Goal: Find specific page/section: Find specific page/section

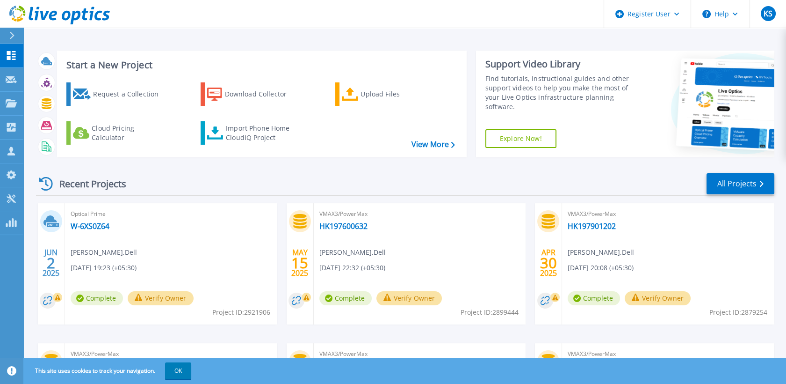
click at [1, 30] on button at bounding box center [11, 36] width 23 height 16
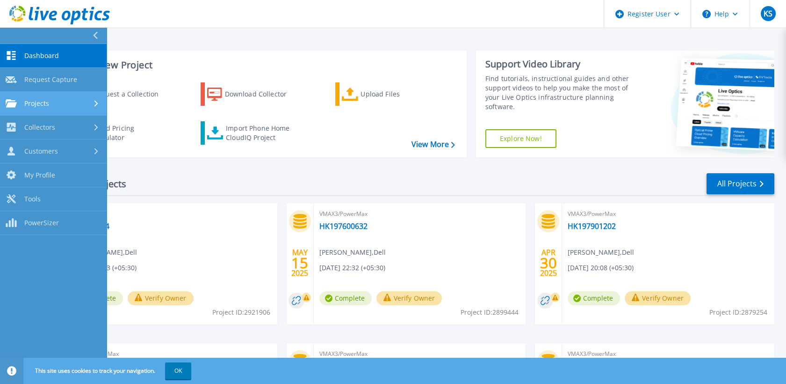
click at [80, 99] on div "Projects" at bounding box center [53, 103] width 95 height 8
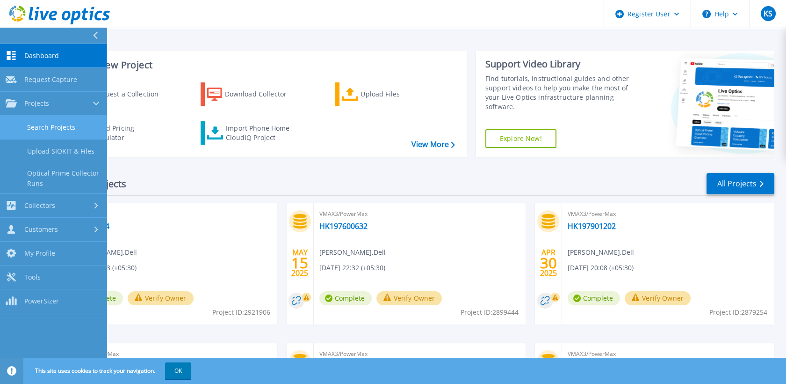
click at [82, 116] on link "Search Projects" at bounding box center [53, 128] width 107 height 24
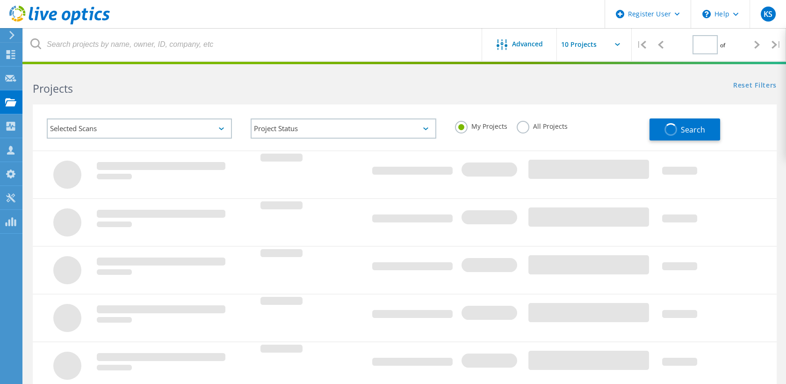
type input "1"
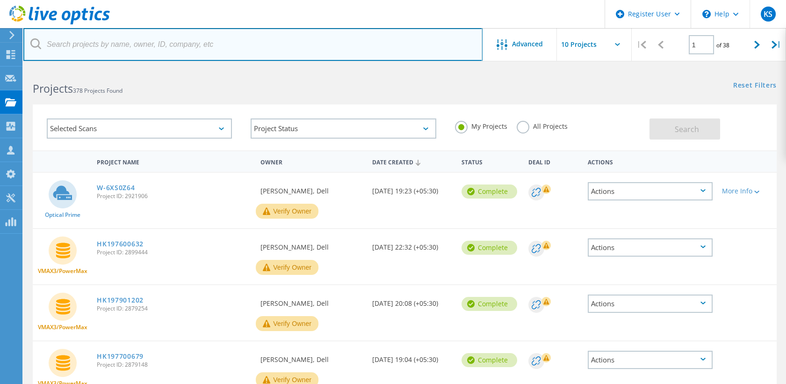
click at [229, 41] on input "text" at bounding box center [252, 44] width 459 height 33
paste input "2618053"
type input "2618053"
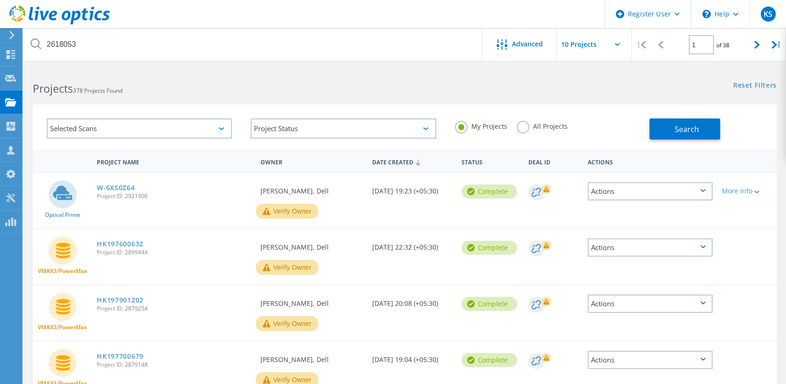
click at [528, 122] on label "All Projects" at bounding box center [542, 125] width 51 height 9
click at [0, 0] on input "All Projects" at bounding box center [0, 0] width 0 height 0
click at [670, 121] on button "Search" at bounding box center [685, 128] width 71 height 21
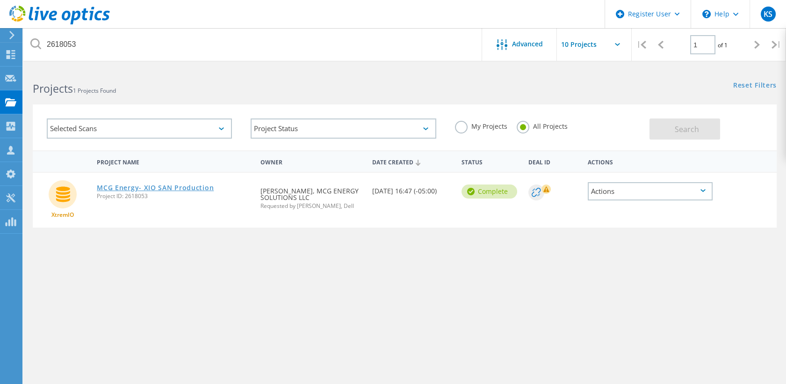
click at [162, 187] on link "MCG Energy- XIO SAN Production" at bounding box center [155, 187] width 117 height 7
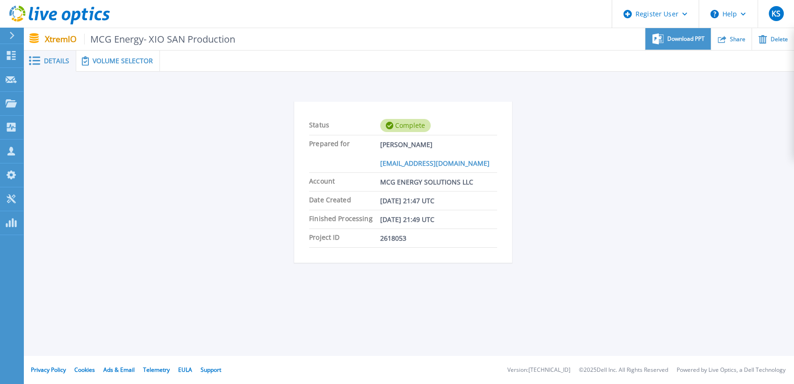
click at [673, 32] on div "Download PPT" at bounding box center [677, 39] width 65 height 22
